Goal: Task Accomplishment & Management: Manage account settings

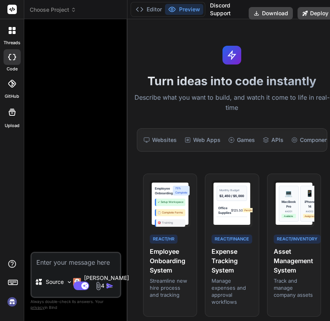
scroll to position [22, 0]
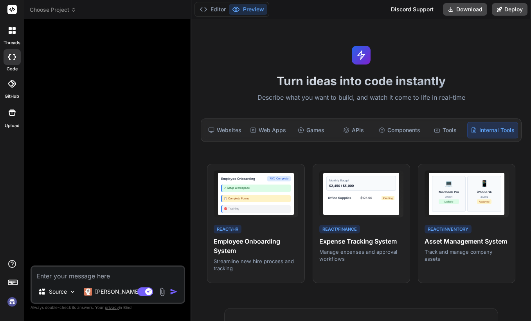
click at [13, 301] on img at bounding box center [11, 302] width 13 height 13
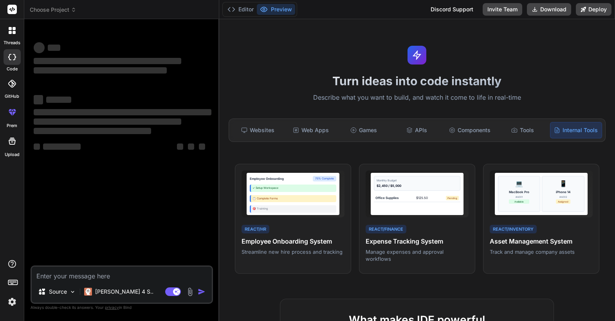
click at [330, 16] on div "Editor Preview Discord Support Invite Team Download Deploy" at bounding box center [417, 9] width 396 height 19
click at [330, 11] on button "Invite Team" at bounding box center [503, 9] width 40 height 13
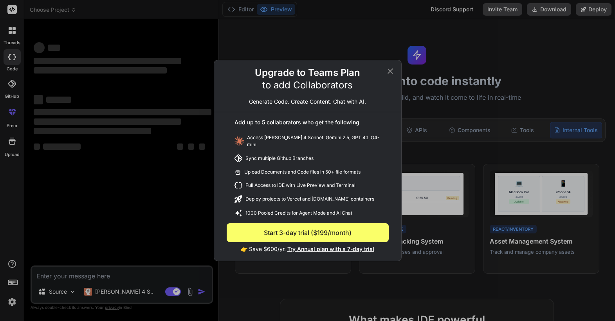
click at [330, 72] on icon at bounding box center [390, 71] width 5 height 5
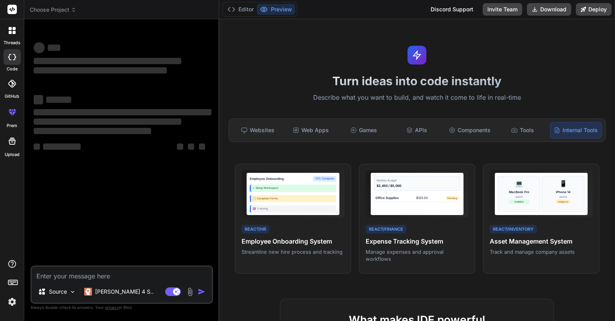
click at [14, 301] on img at bounding box center [11, 302] width 13 height 13
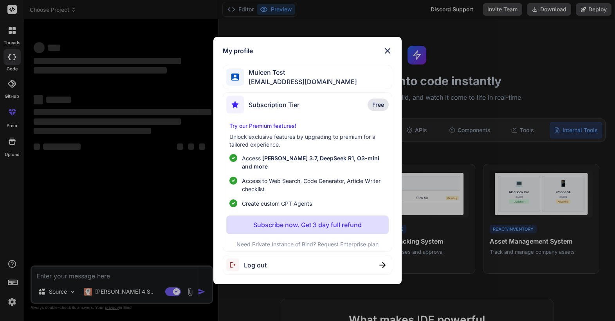
click at [330, 55] on img at bounding box center [387, 50] width 9 height 9
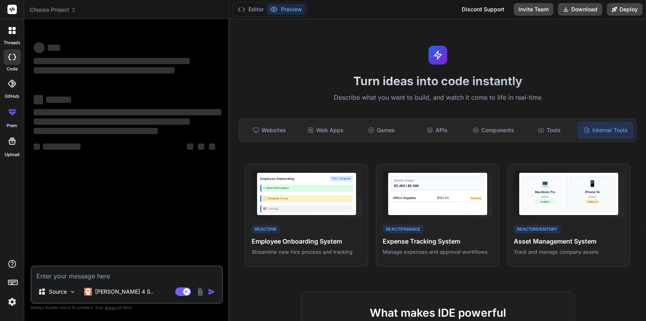
type textarea "x"
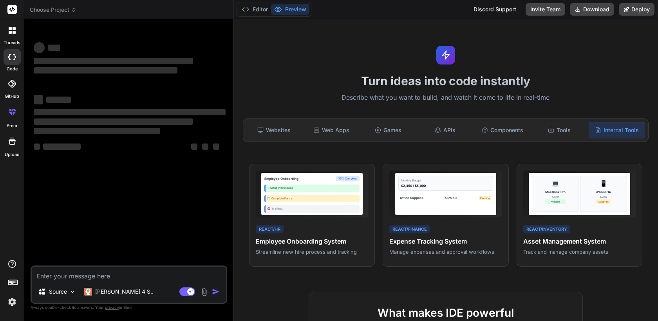
click at [14, 304] on img at bounding box center [11, 302] width 13 height 13
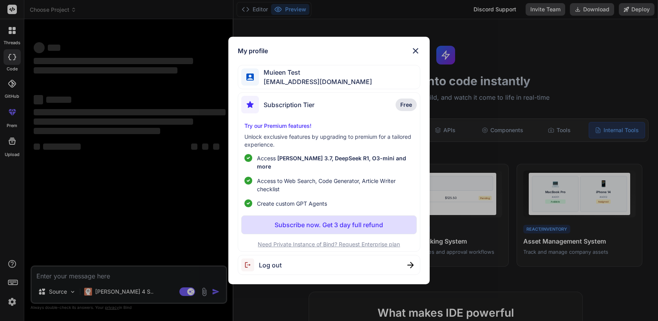
click at [153, 232] on div "My profile Muieen Test muieen.cader@outlook.com Subscription Tier Free Try our …" at bounding box center [329, 160] width 658 height 321
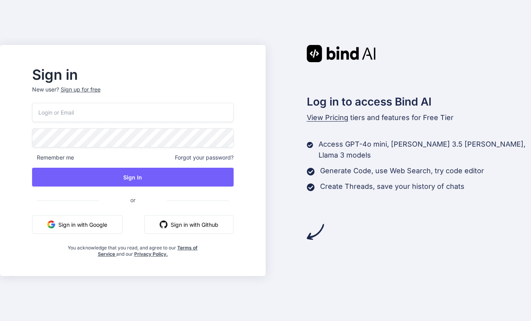
click at [129, 120] on input "email" at bounding box center [133, 112] width 202 height 19
paste input "[EMAIL_ADDRESS][DOMAIN_NAME]"
type input "[EMAIL_ADDRESS][DOMAIN_NAME]"
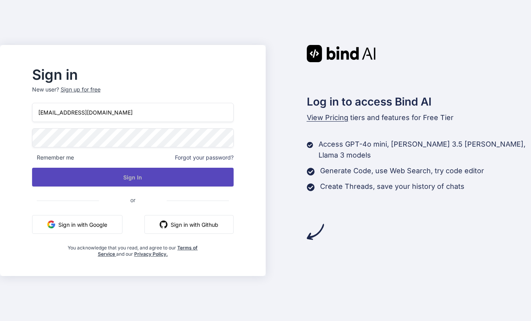
click at [156, 175] on button "Sign In" at bounding box center [133, 177] width 202 height 19
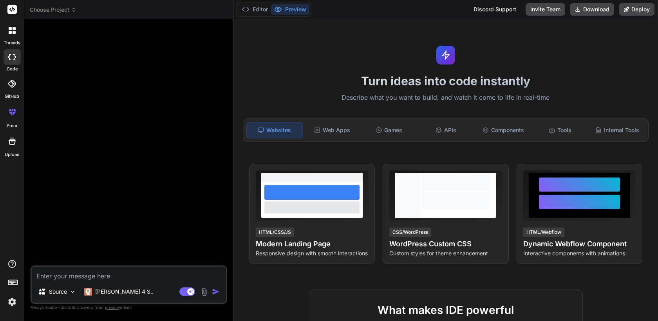
click at [13, 298] on img at bounding box center [11, 302] width 13 height 13
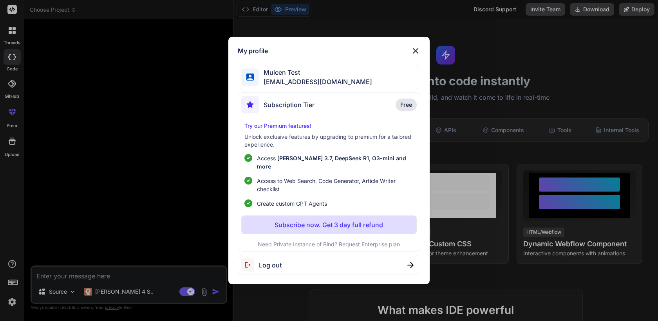
click at [80, 115] on div "My profile Muieen Test [EMAIL_ADDRESS][DOMAIN_NAME] Subscription Tier Free Try …" at bounding box center [329, 160] width 658 height 321
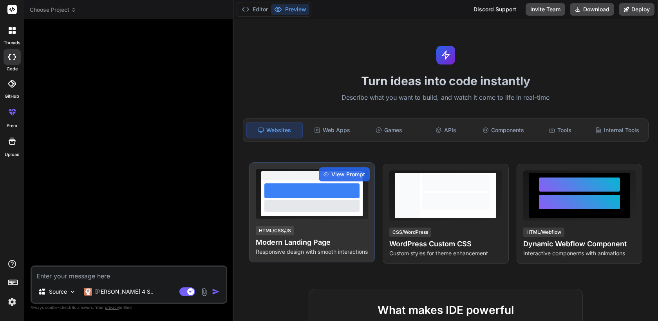
type textarea "x"
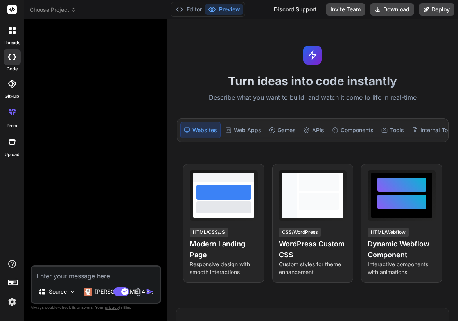
type textarea "x"
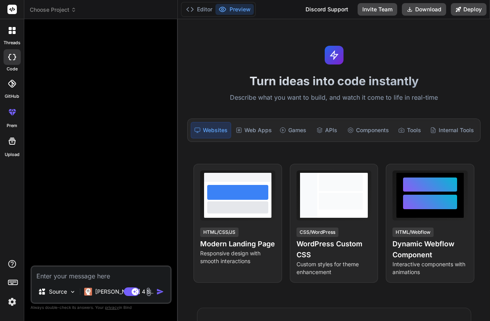
click at [15, 298] on img at bounding box center [11, 302] width 13 height 13
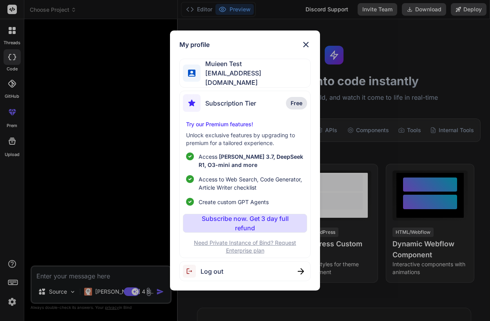
click at [86, 196] on div "My profile Muieen Test [EMAIL_ADDRESS][DOMAIN_NAME] Subscription Tier Free Try …" at bounding box center [245, 160] width 490 height 321
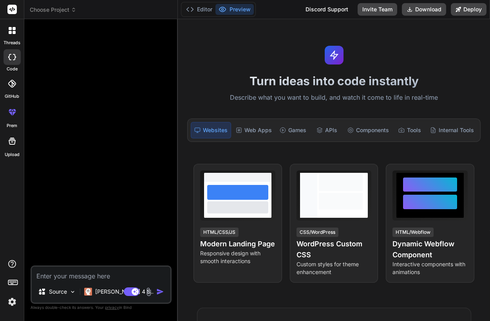
click at [13, 303] on img at bounding box center [11, 302] width 13 height 13
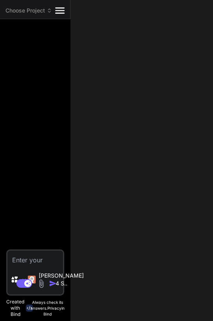
type textarea "x"
